Goal: Task Accomplishment & Management: Complete application form

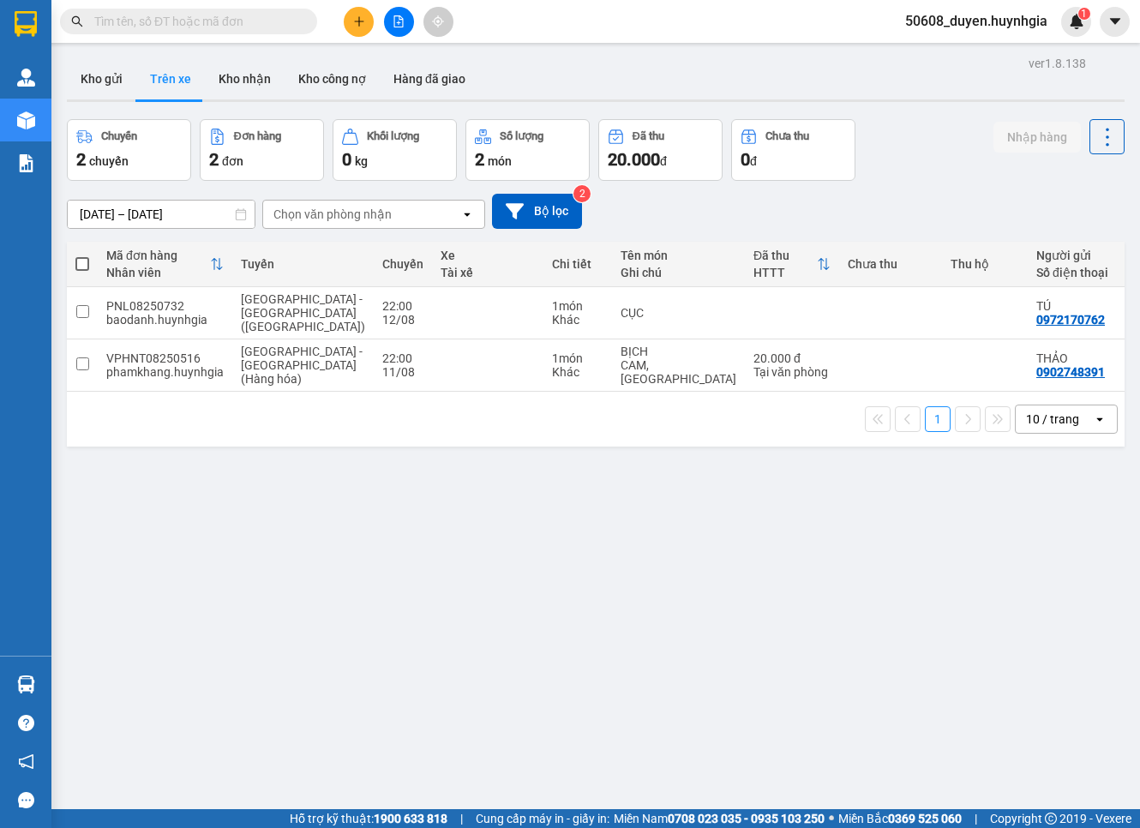
click at [355, 19] on icon "plus" at bounding box center [359, 21] width 12 height 12
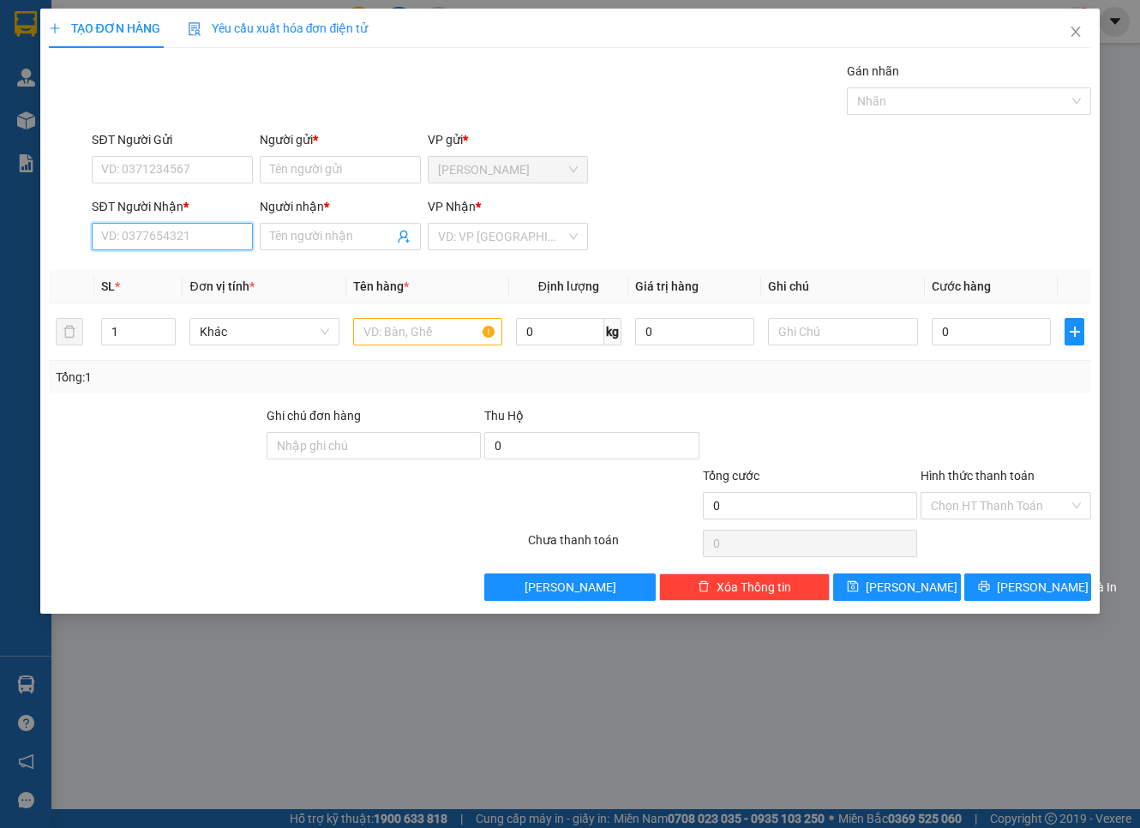
click at [216, 244] on input "SĐT Người Nhận *" at bounding box center [172, 236] width 161 height 27
type input "0"
click at [107, 164] on input "SĐT Người Gửi" at bounding box center [172, 169] width 161 height 27
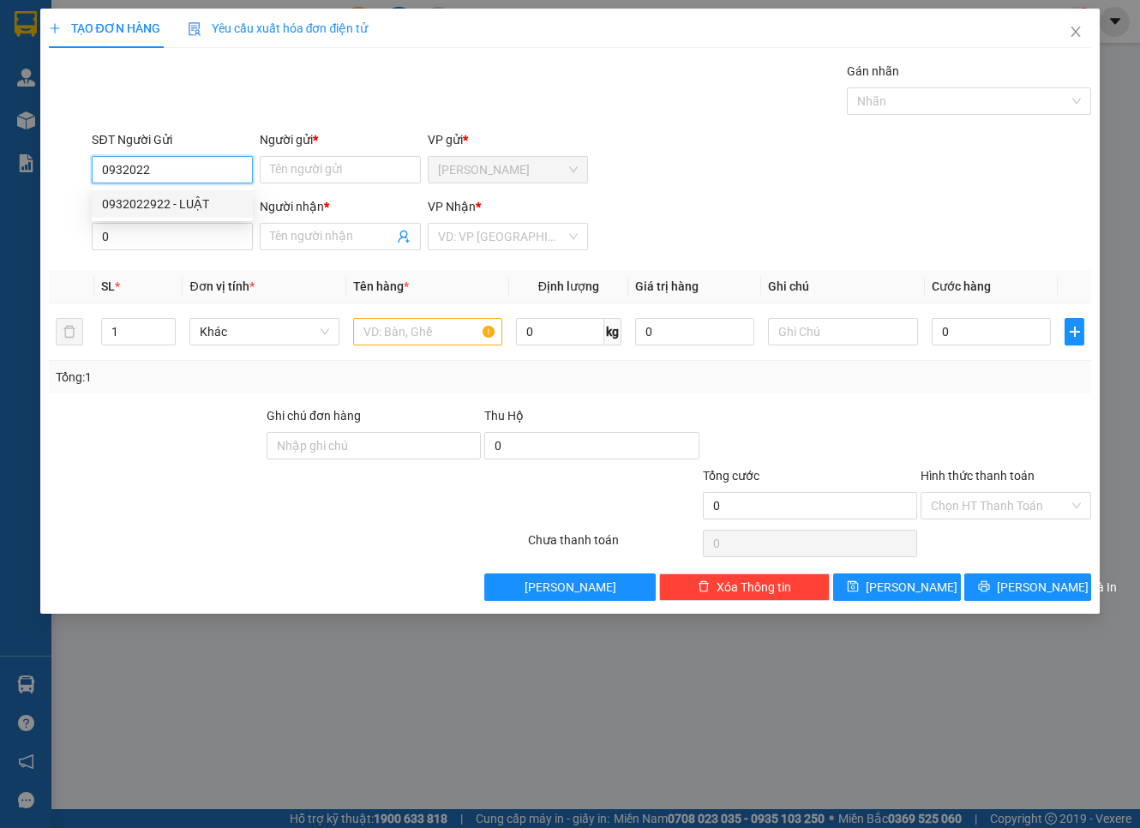
click at [164, 198] on div "0932022922 - LUẬT" at bounding box center [172, 204] width 141 height 19
type input "0932022922"
type input "LUẬT"
type input "0932022922"
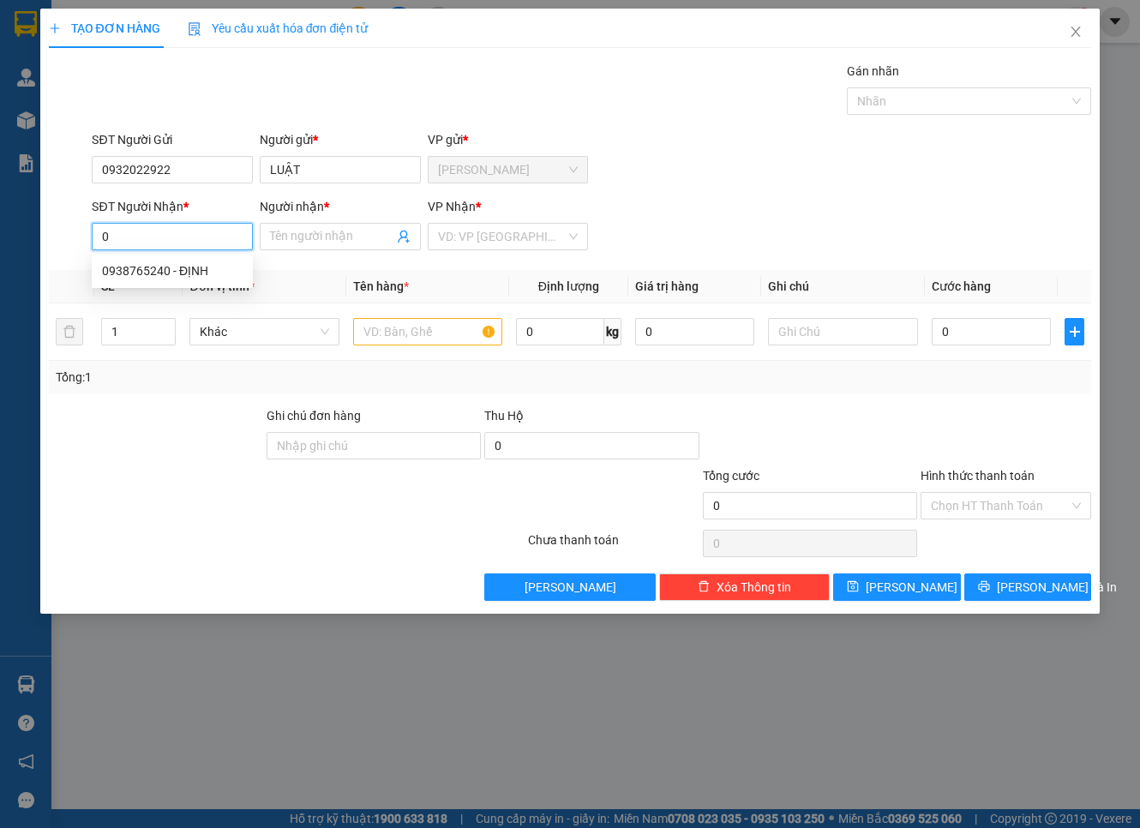
drag, startPoint x: 161, startPoint y: 233, endPoint x: 83, endPoint y: 245, distance: 78.9
click at [83, 245] on div "SĐT Người Nhận * 0 Người nhận * Tên người nhận VP Nhận * VD: VP [GEOGRAPHIC_DAT…" at bounding box center [570, 227] width 1047 height 60
click at [221, 267] on div "0938765240 - ĐỊNH" at bounding box center [172, 270] width 141 height 19
type input "0938765240"
type input "ĐỊNH"
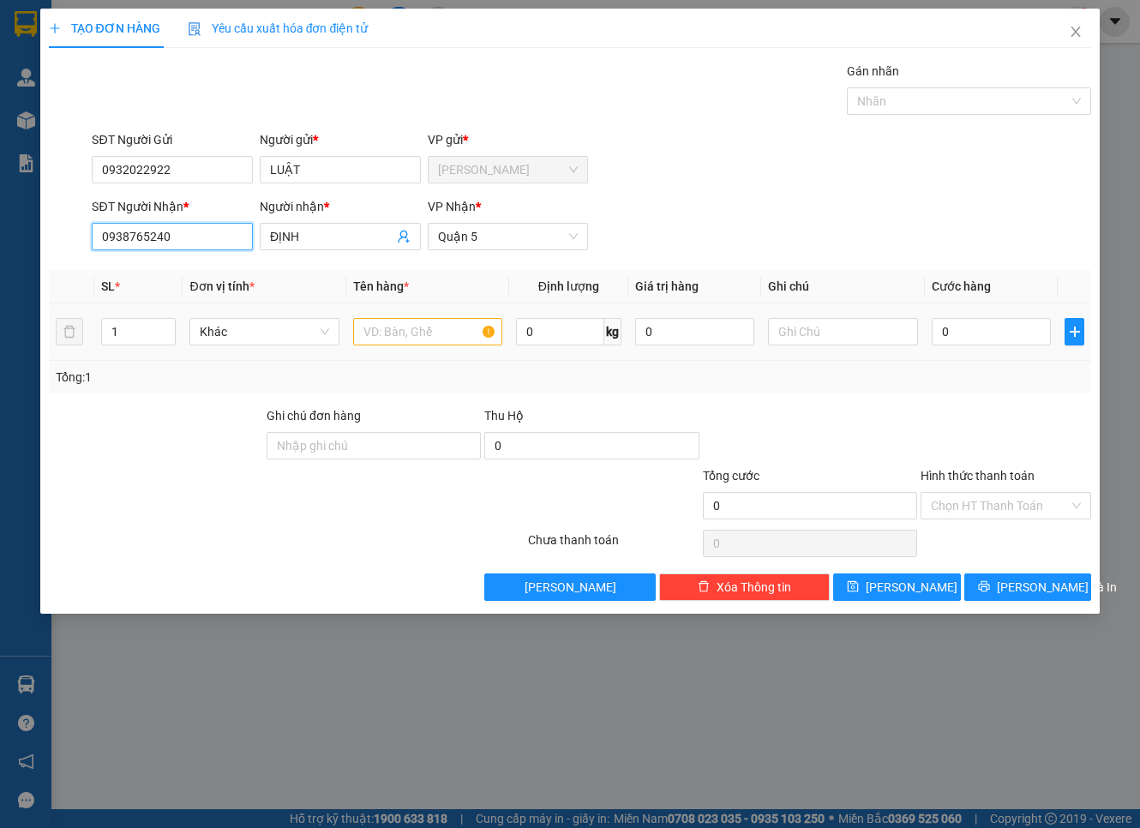
type input "0938765240"
click at [430, 322] on input "text" at bounding box center [427, 331] width 149 height 27
type input "v"
type input "caay"
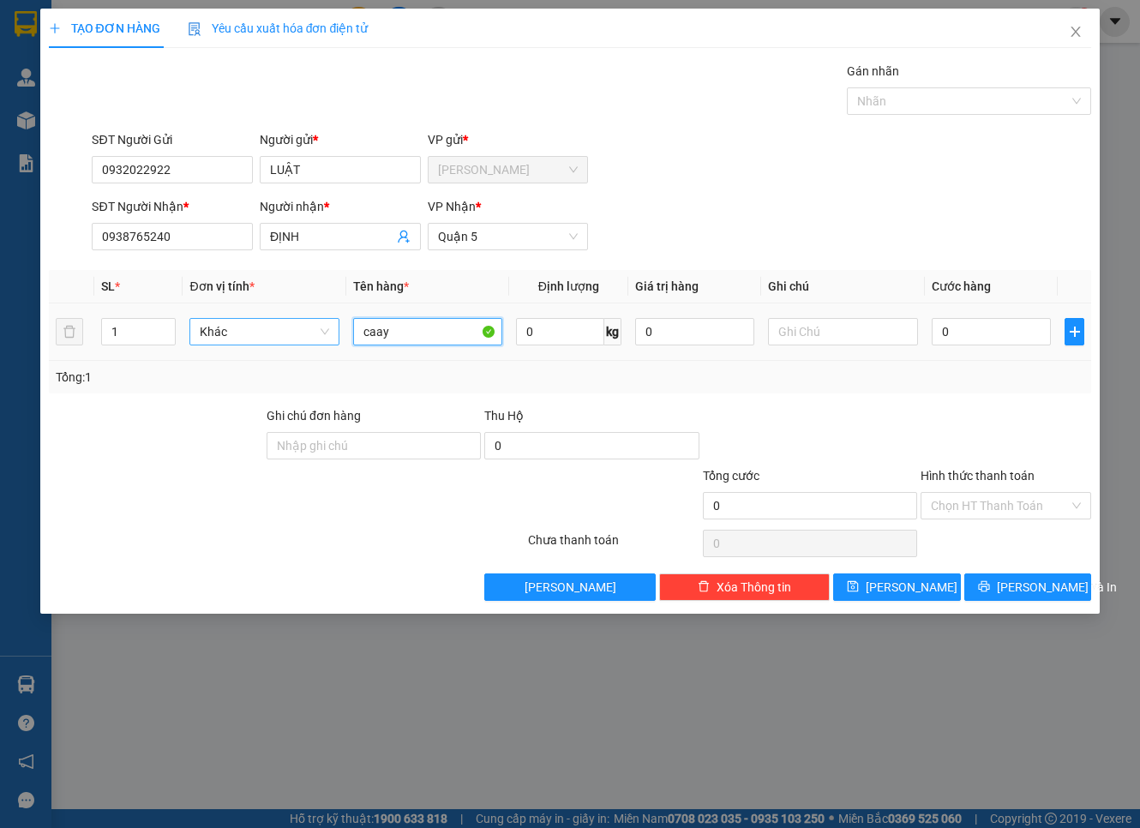
drag, startPoint x: 432, startPoint y: 322, endPoint x: 338, endPoint y: 330, distance: 94.7
click at [338, 330] on tr "1 Khác caay 0 kg 0 0" at bounding box center [570, 331] width 1043 height 57
click at [418, 328] on input "text" at bounding box center [427, 331] width 149 height 27
type input "cây"
click at [959, 322] on input "0" at bounding box center [992, 331] width 120 height 27
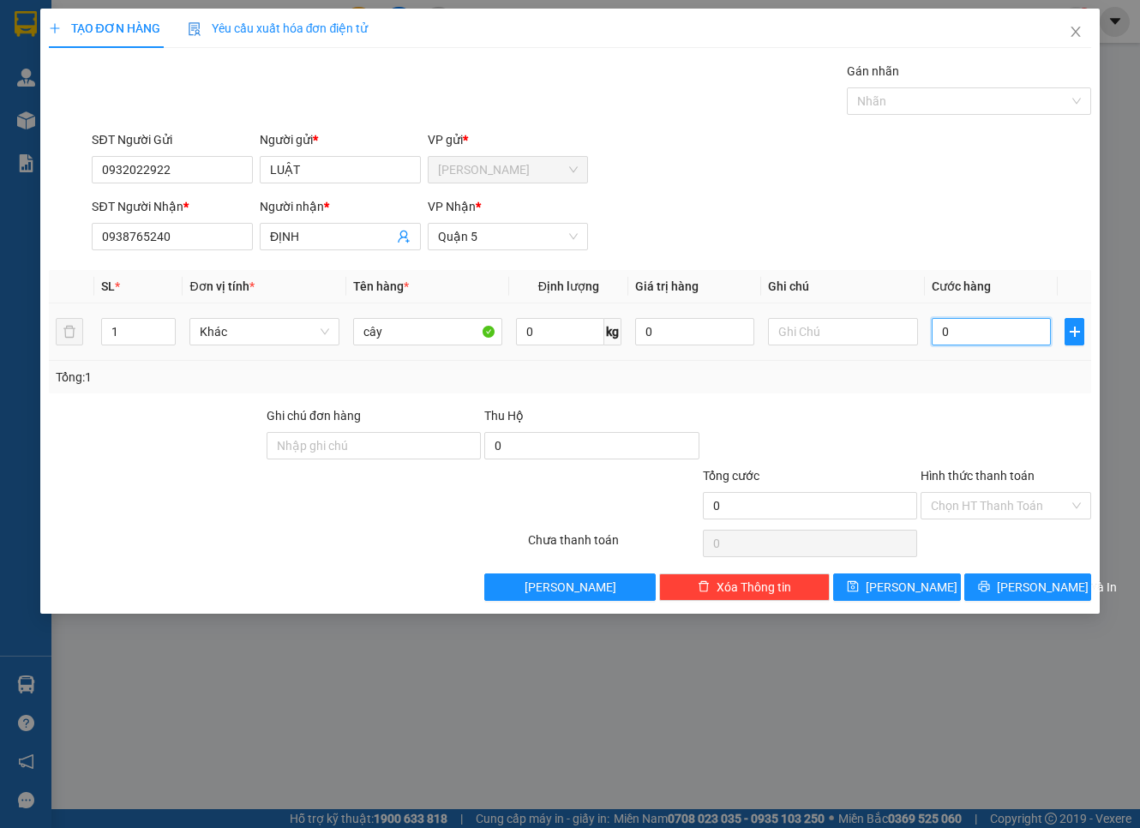
type input "5"
type input "50"
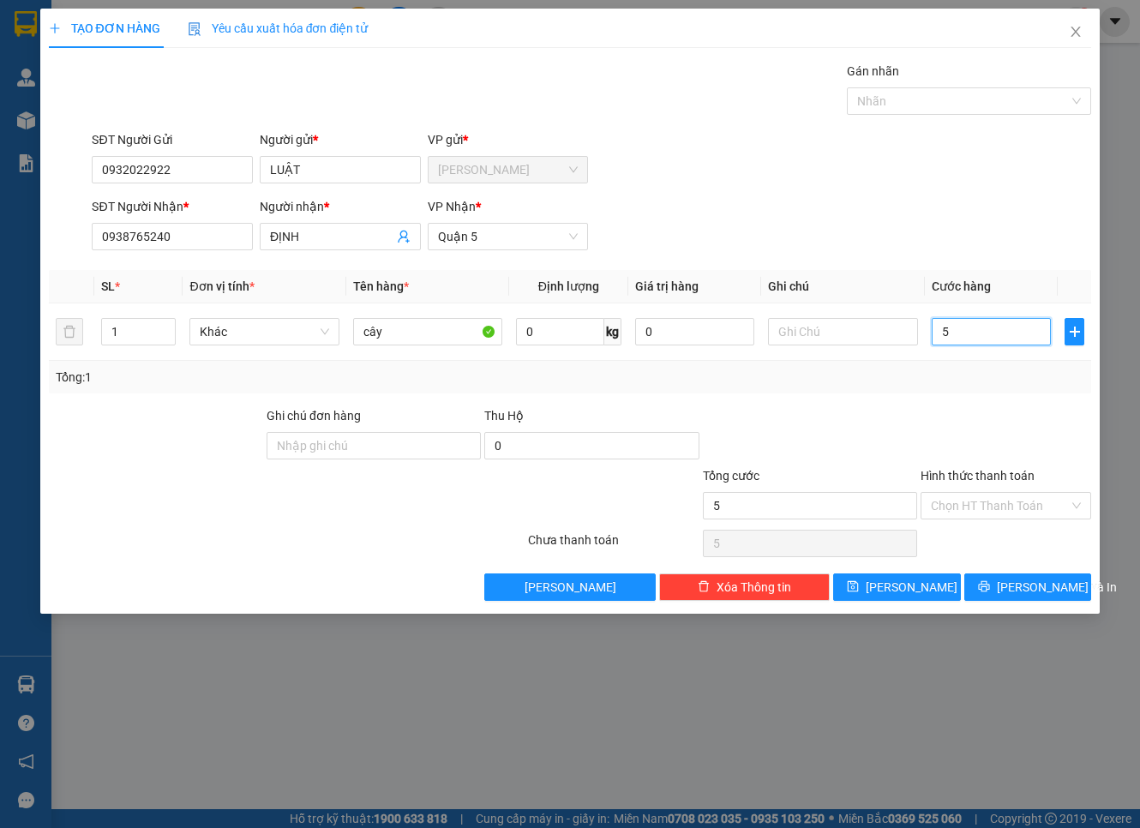
type input "50"
type input "50.000"
drag, startPoint x: 1016, startPoint y: 504, endPoint x: 1017, endPoint y: 517, distance: 12.9
click at [1017, 504] on input "Hình thức thanh toán" at bounding box center [1000, 506] width 138 height 26
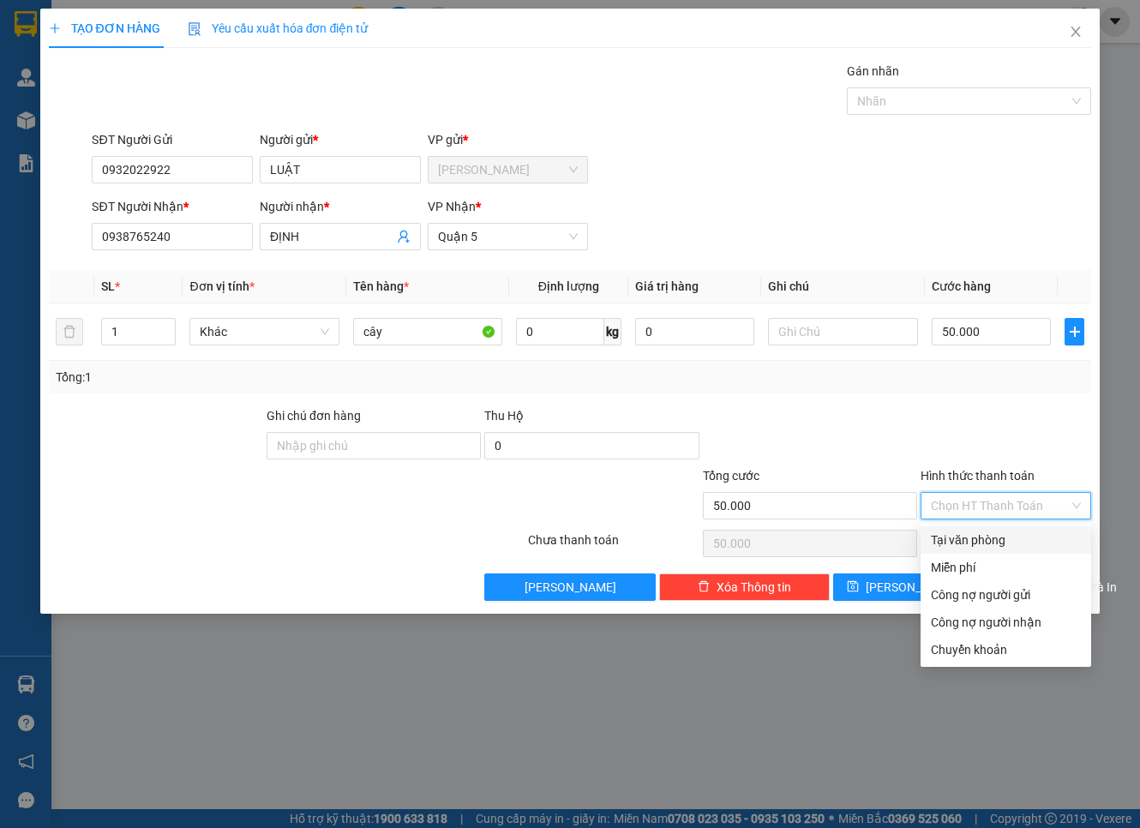
click at [1017, 532] on div "Tại văn phòng" at bounding box center [1006, 540] width 150 height 19
type input "0"
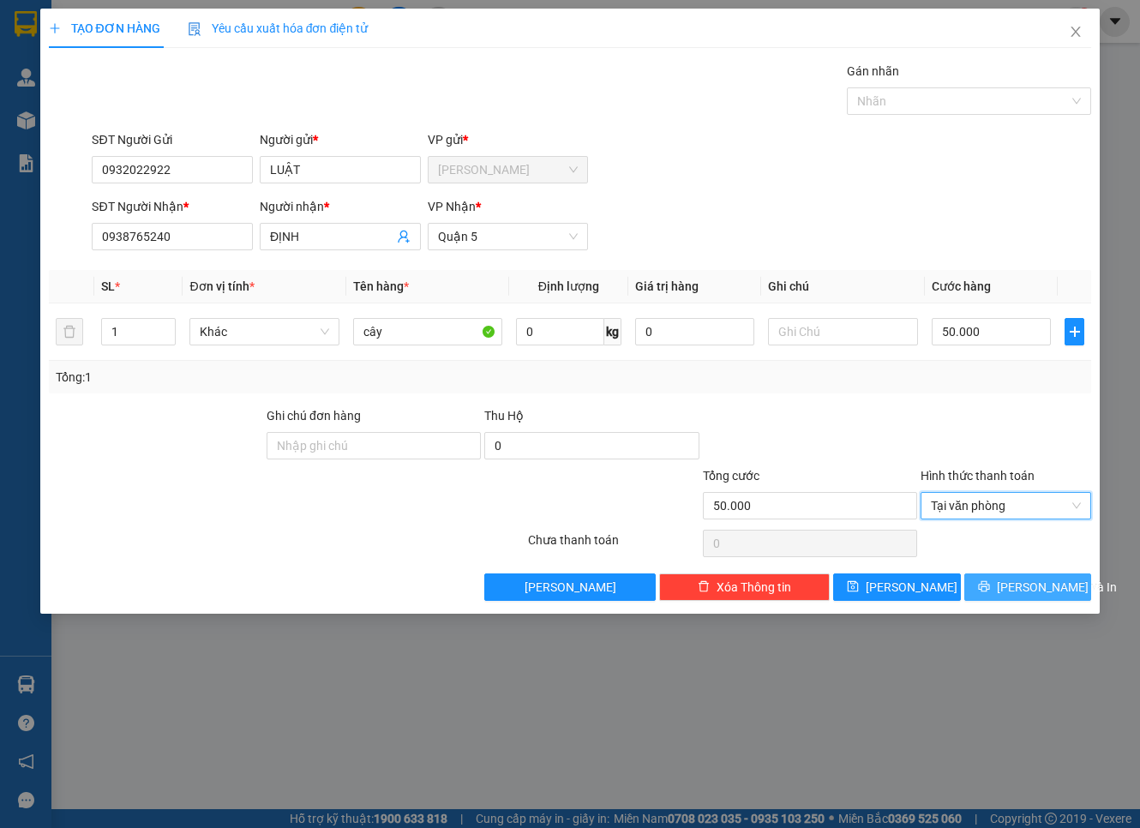
click at [1042, 593] on span "[PERSON_NAME] và In" at bounding box center [1057, 587] width 120 height 19
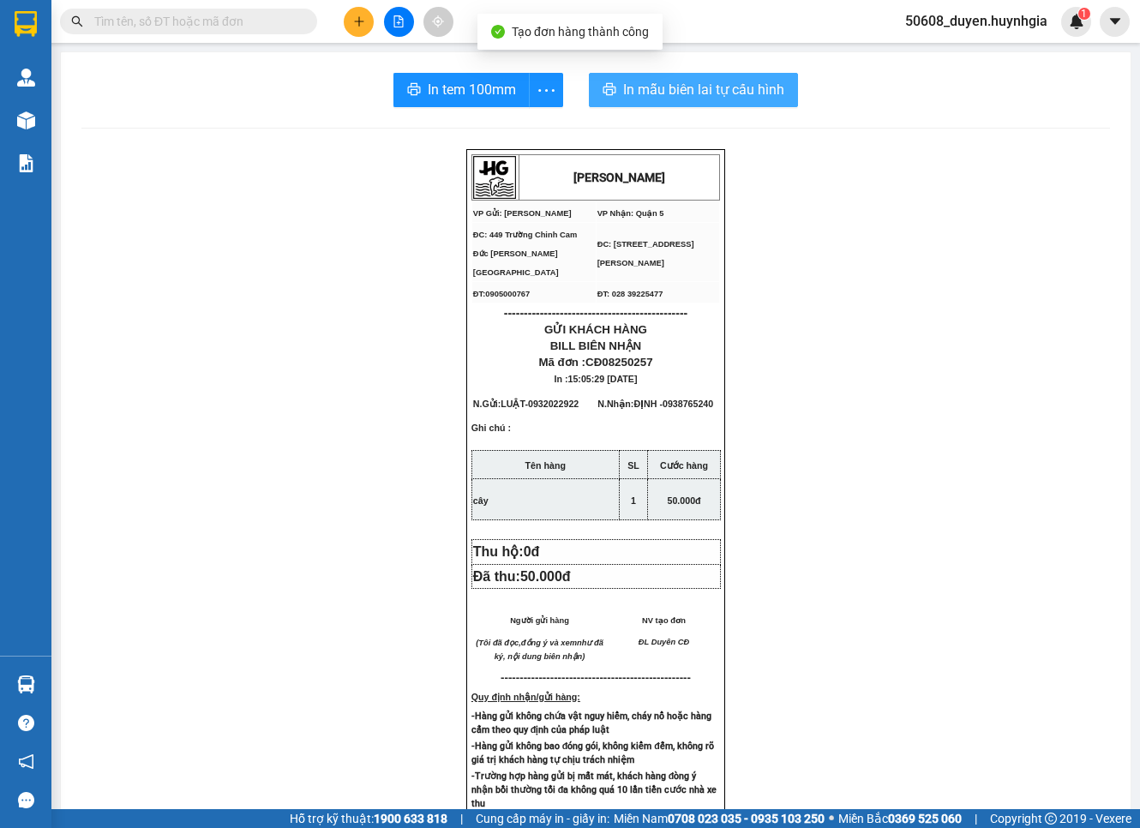
click at [682, 78] on button "In mẫu biên lai tự cấu hình" at bounding box center [693, 90] width 209 height 34
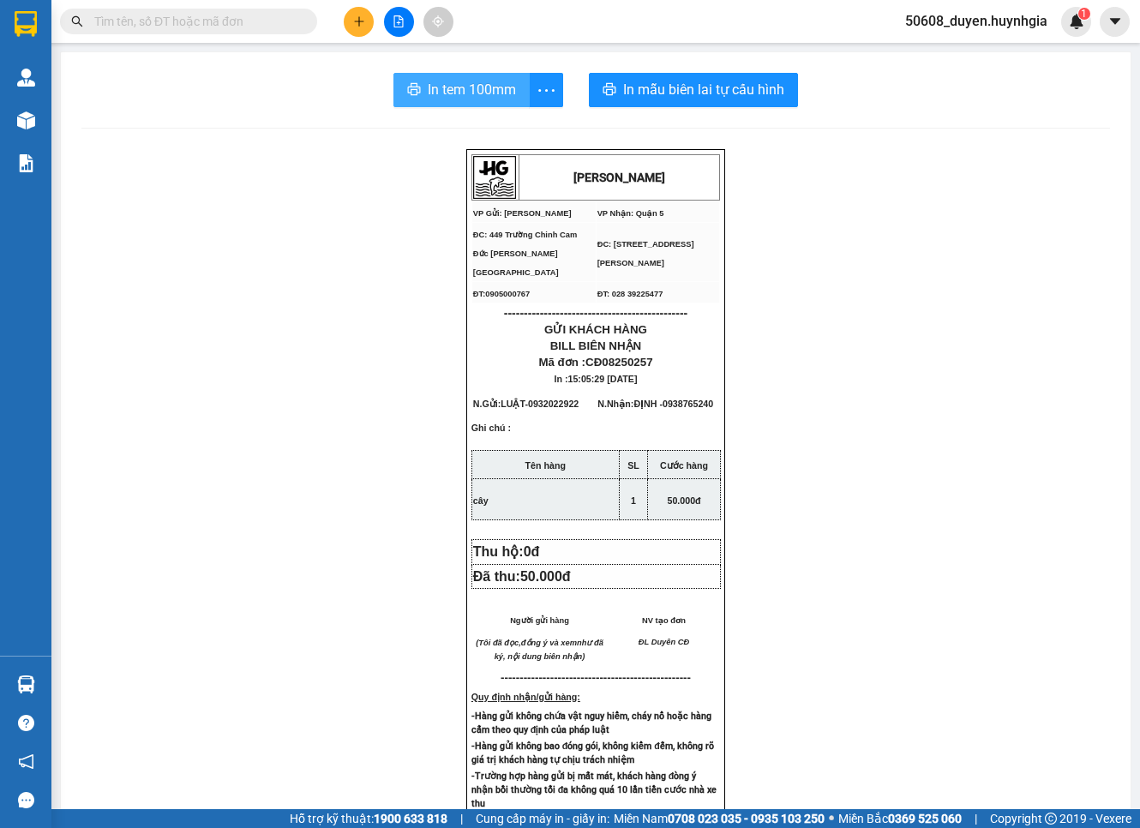
click at [429, 88] on span "In tem 100mm" at bounding box center [472, 89] width 88 height 21
